Goal: Task Accomplishment & Management: Use online tool/utility

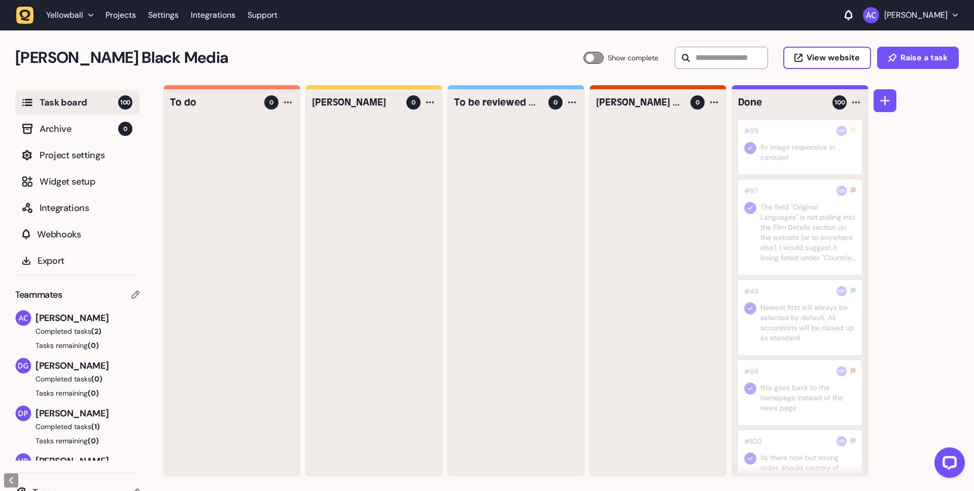
click at [270, 76] on div "[PERSON_NAME] Black Media Task Board 100 Show complete View website Raise a task" at bounding box center [487, 57] width 974 height 55
click at [289, 103] on div at bounding box center [287, 102] width 12 height 12
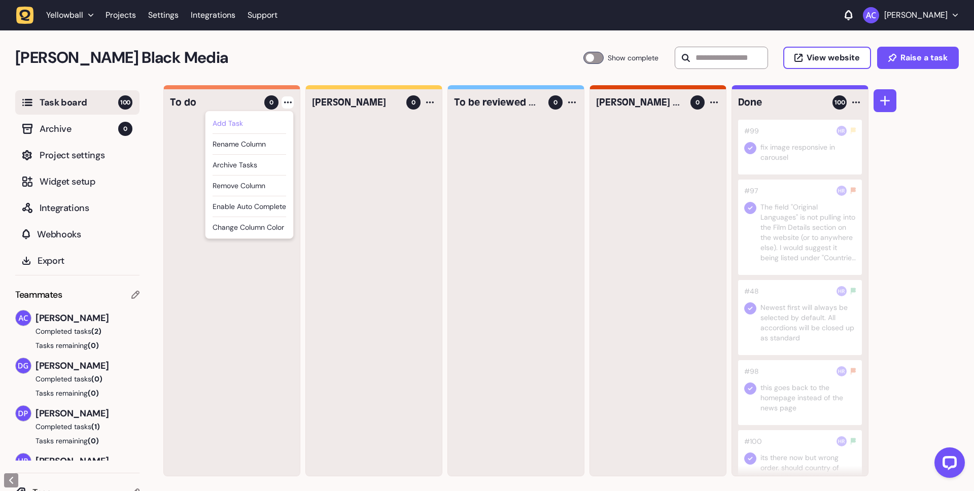
click at [244, 123] on div "Add Task" at bounding box center [249, 123] width 74 height 10
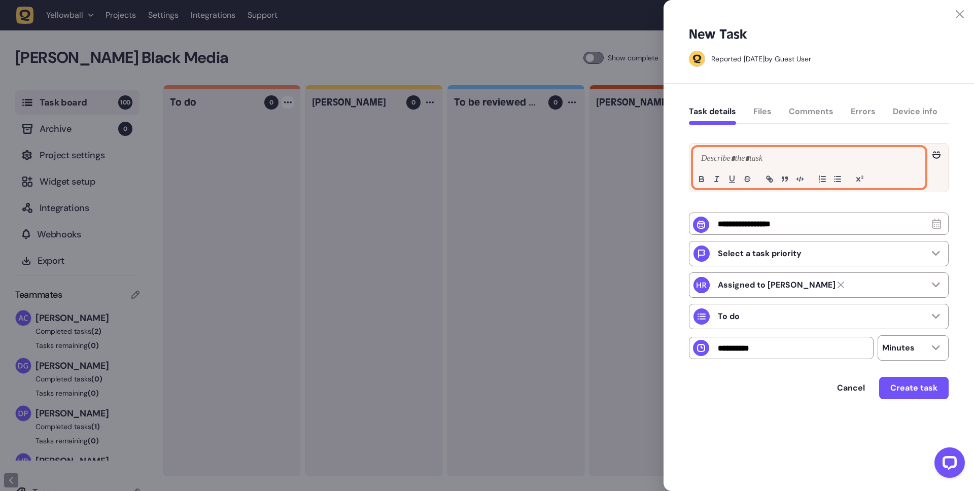
click at [828, 162] on p at bounding box center [808, 159] width 221 height 12
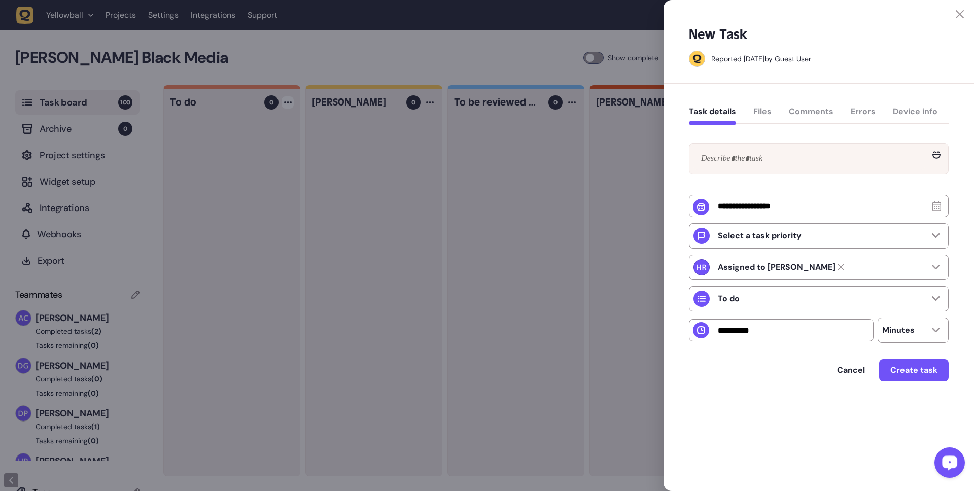
click at [480, 225] on div at bounding box center [487, 245] width 974 height 491
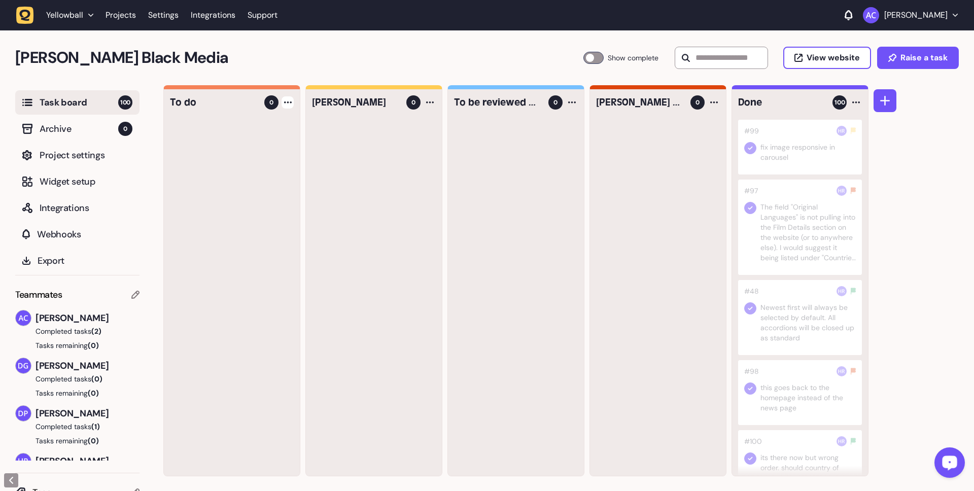
click at [954, 13] on button "[PERSON_NAME]" at bounding box center [910, 15] width 95 height 16
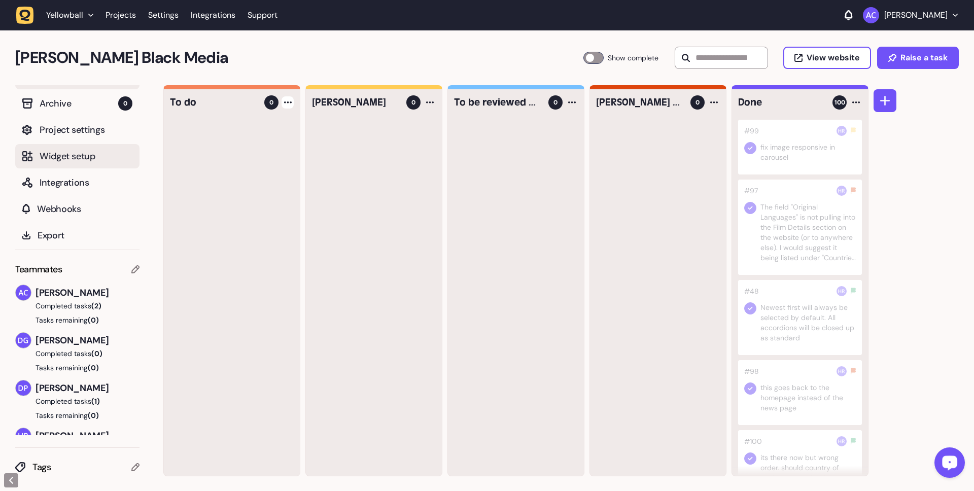
scroll to position [1, 0]
click at [93, 130] on span "Project settings" at bounding box center [86, 129] width 93 height 14
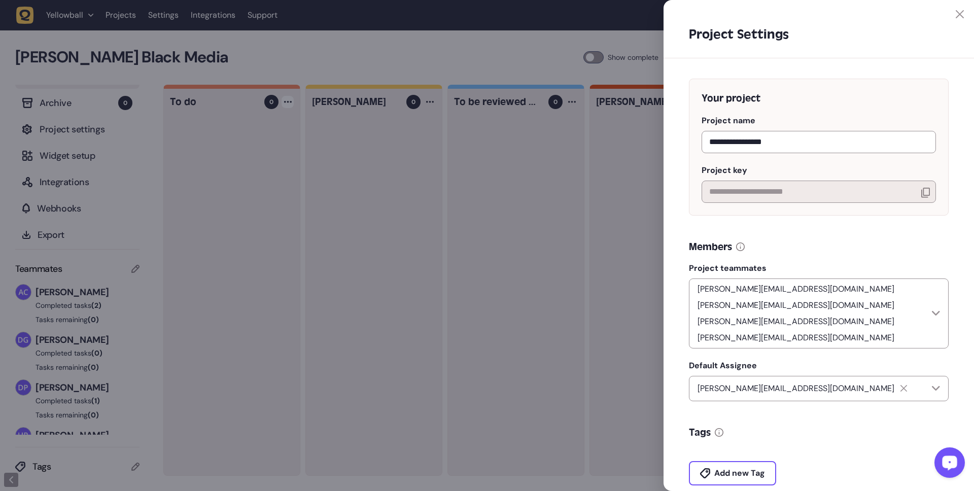
scroll to position [166, 0]
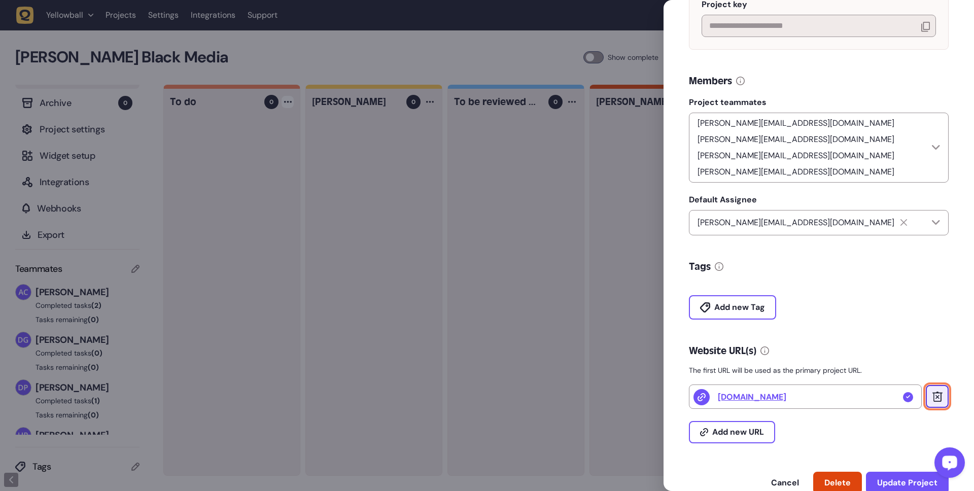
click at [937, 391] on icon at bounding box center [937, 396] width 10 height 10
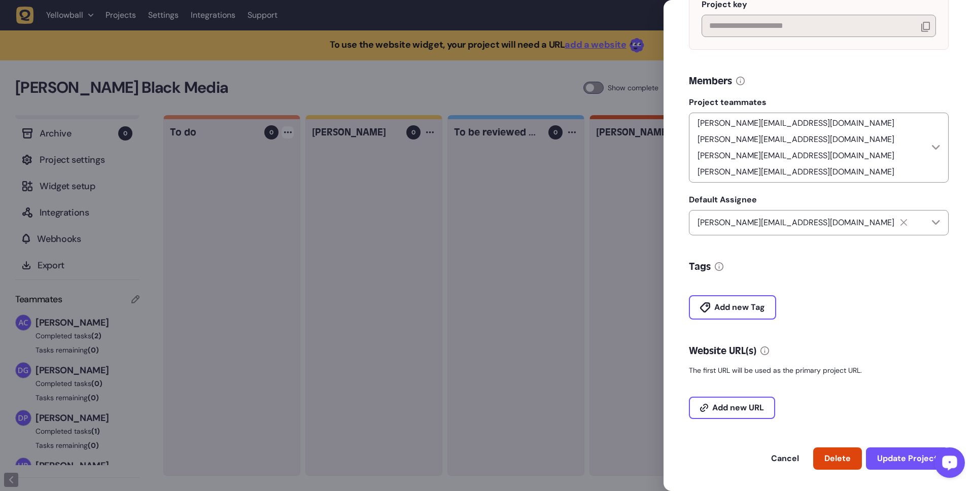
scroll to position [141, 0]
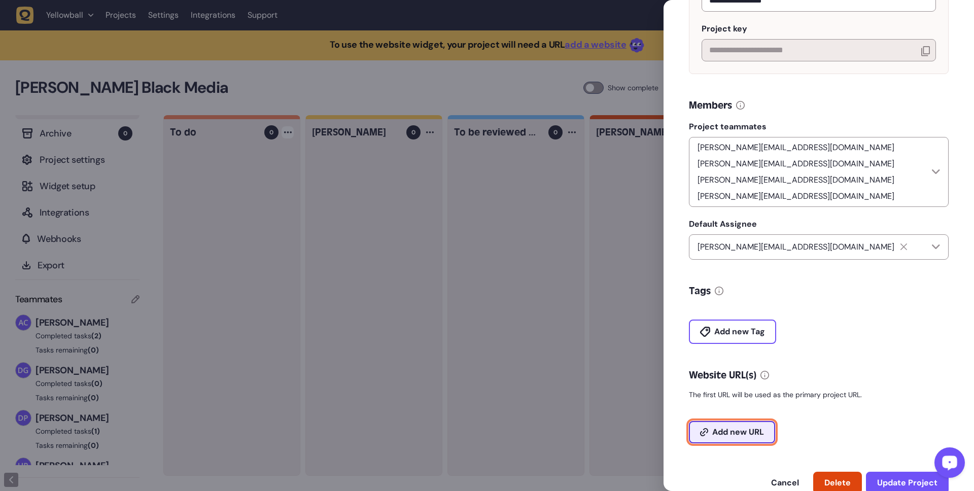
click at [749, 421] on button "Add new URL" at bounding box center [732, 432] width 86 height 22
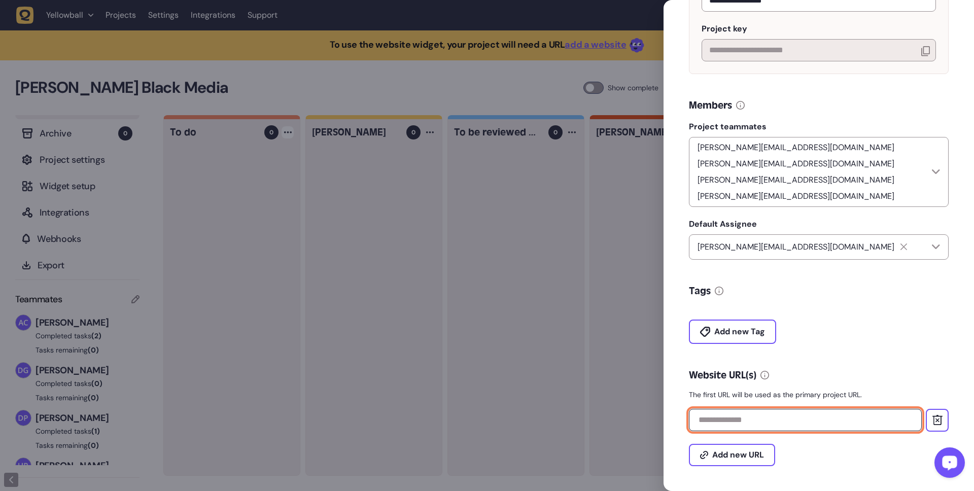
click at [753, 409] on input "text" at bounding box center [805, 420] width 233 height 22
paste input "**********"
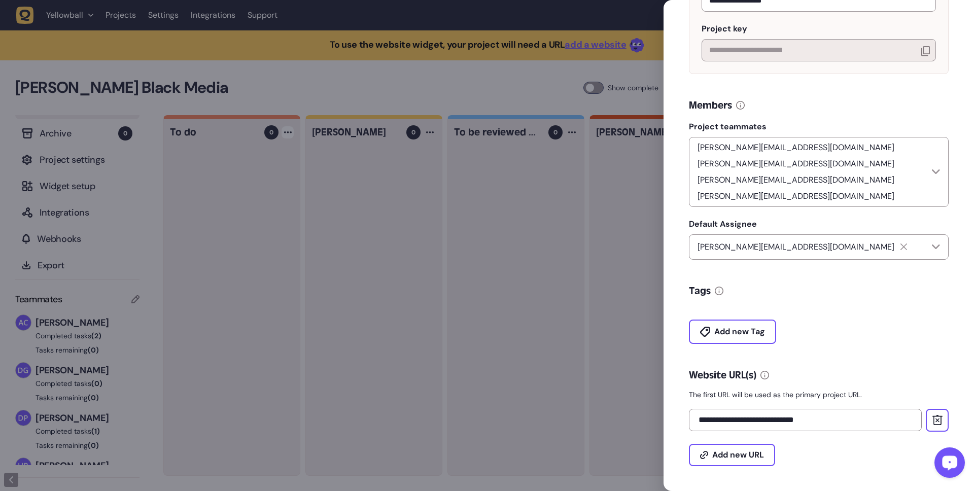
type input "**********"
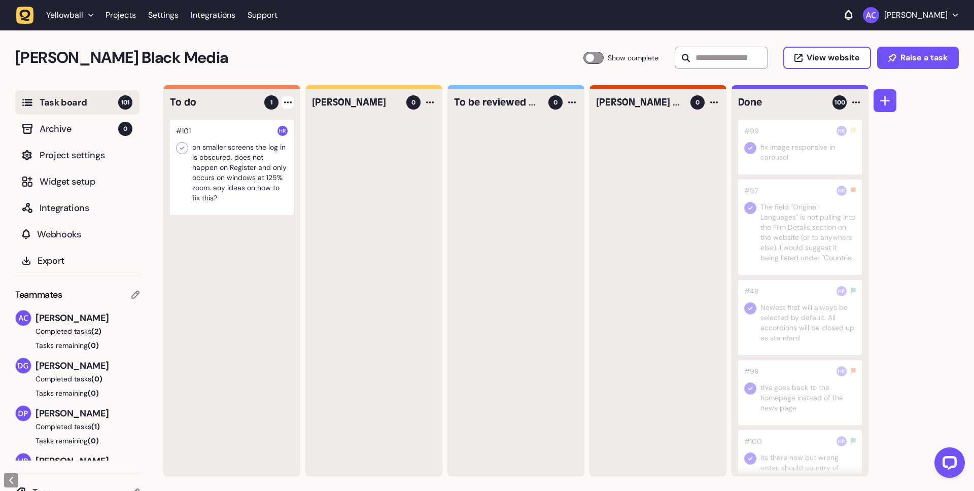
click at [286, 104] on div at bounding box center [287, 102] width 12 height 12
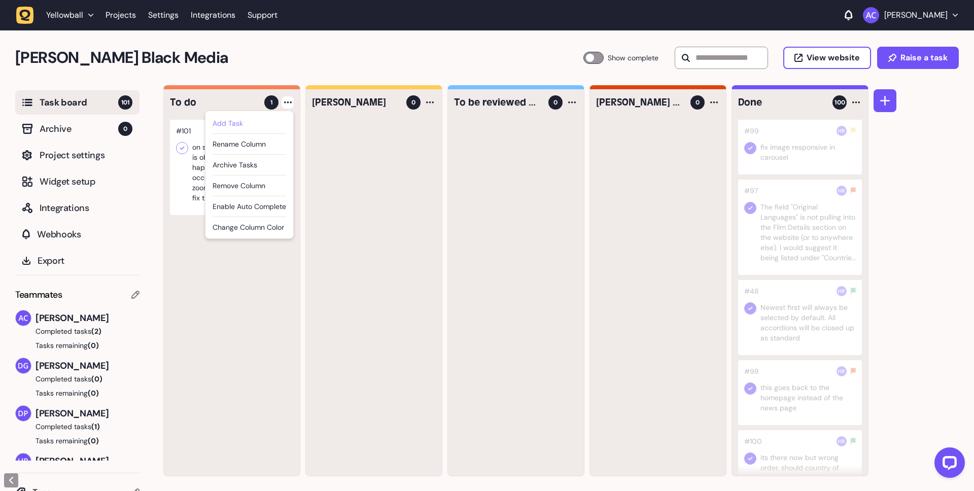
click at [270, 124] on div "Add Task" at bounding box center [249, 123] width 74 height 10
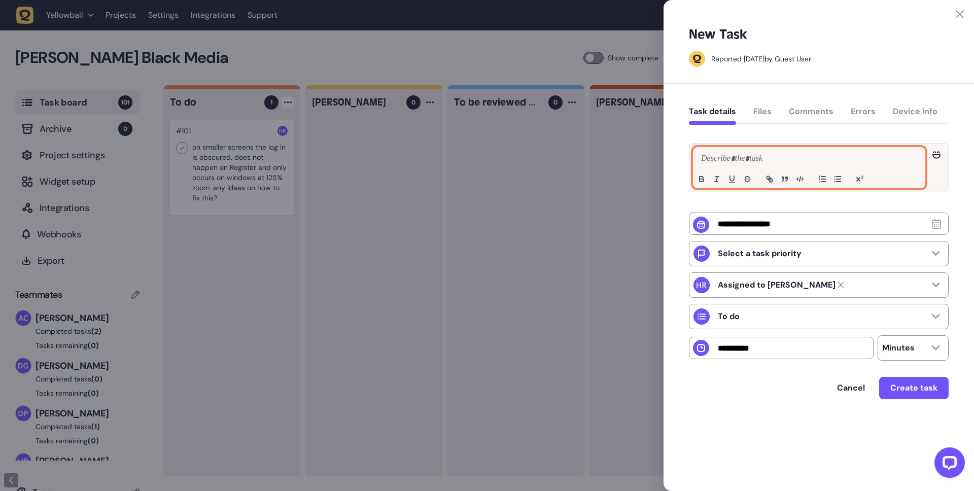
click at [830, 162] on p at bounding box center [808, 159] width 221 height 12
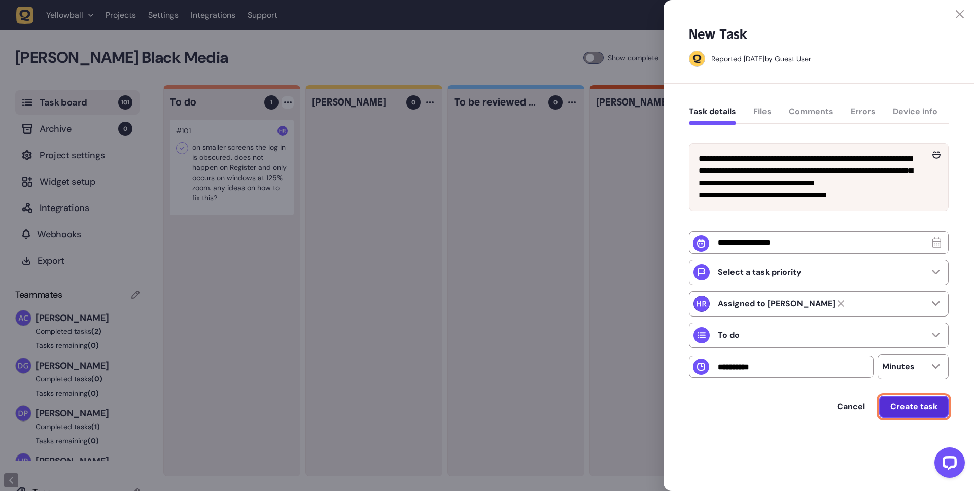
click at [910, 411] on span "Create task" at bounding box center [913, 407] width 47 height 8
